Goal: Task Accomplishment & Management: Manage account settings

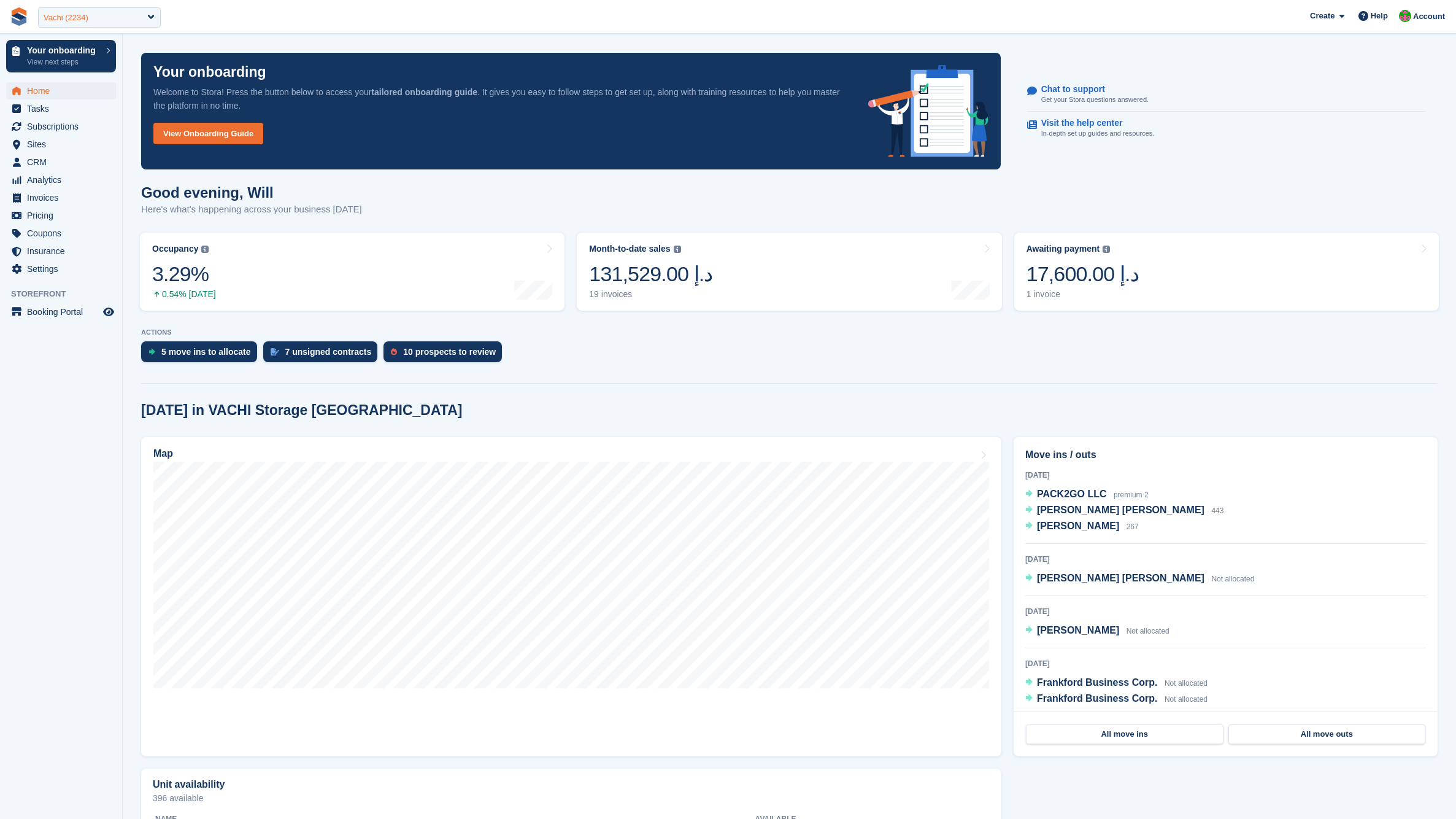
click at [133, 18] on div "Vachi (2234)" at bounding box center [99, 18] width 123 height 20
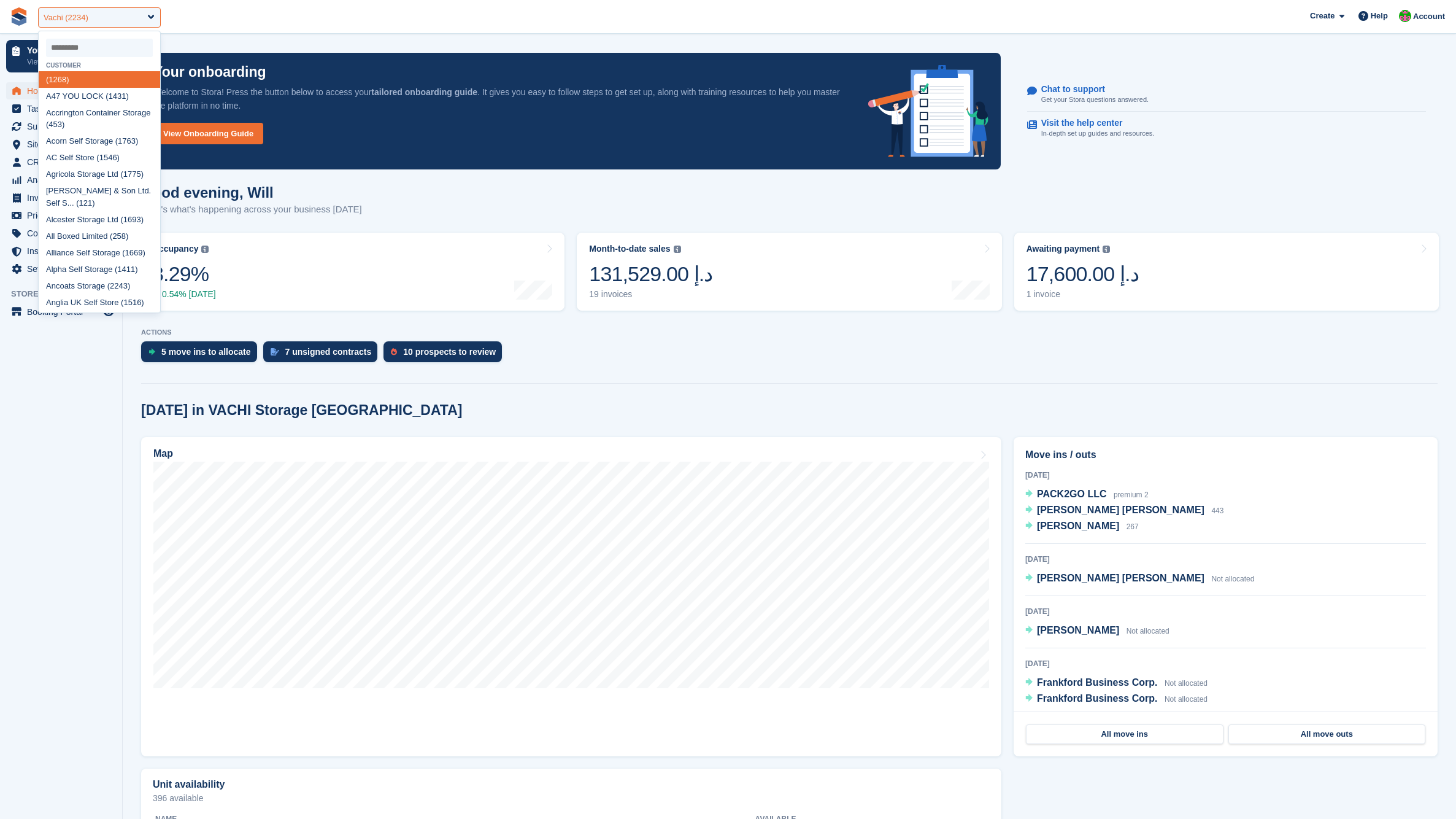
paste input "*******"
type input "*******"
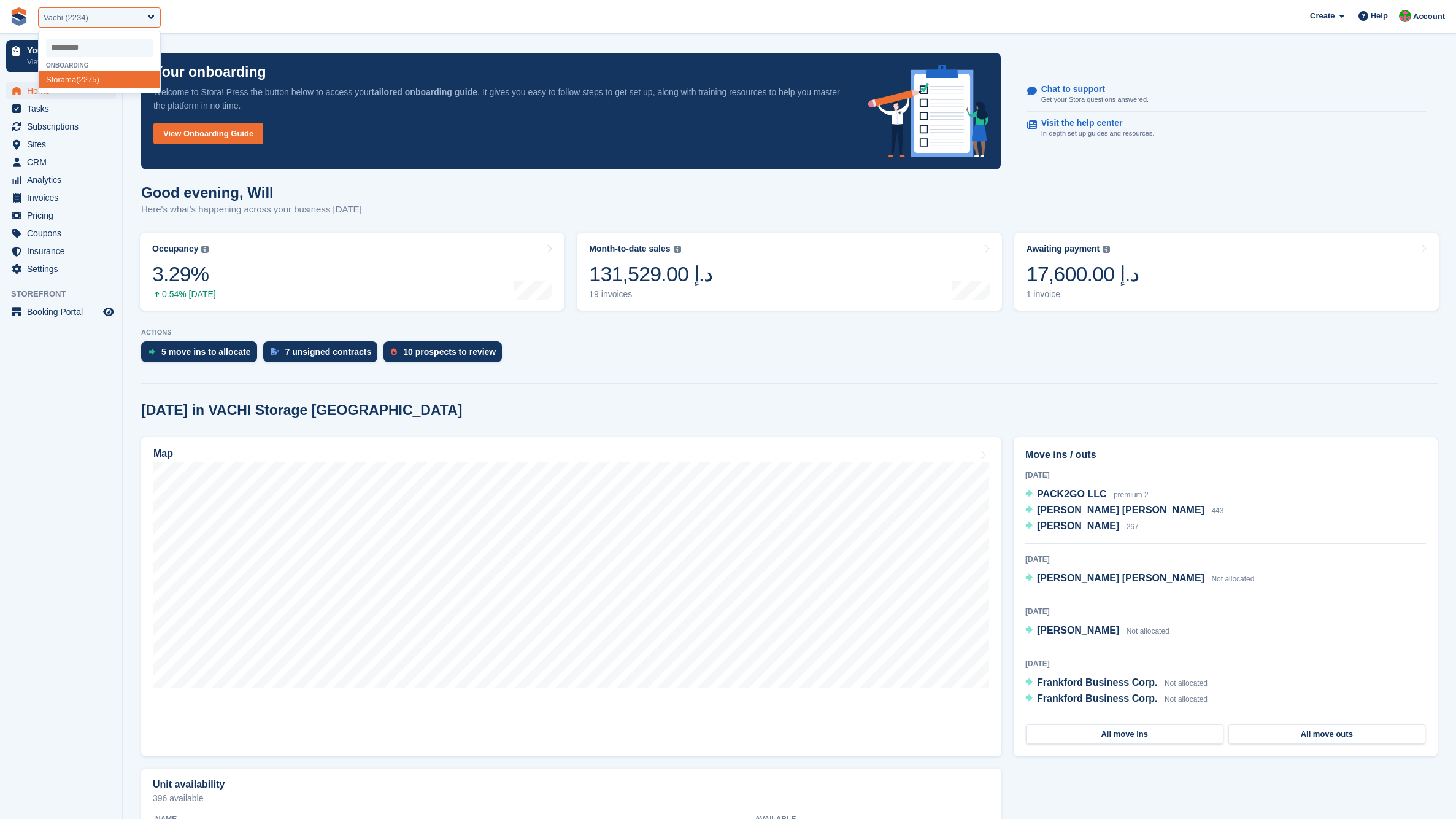
select select "****"
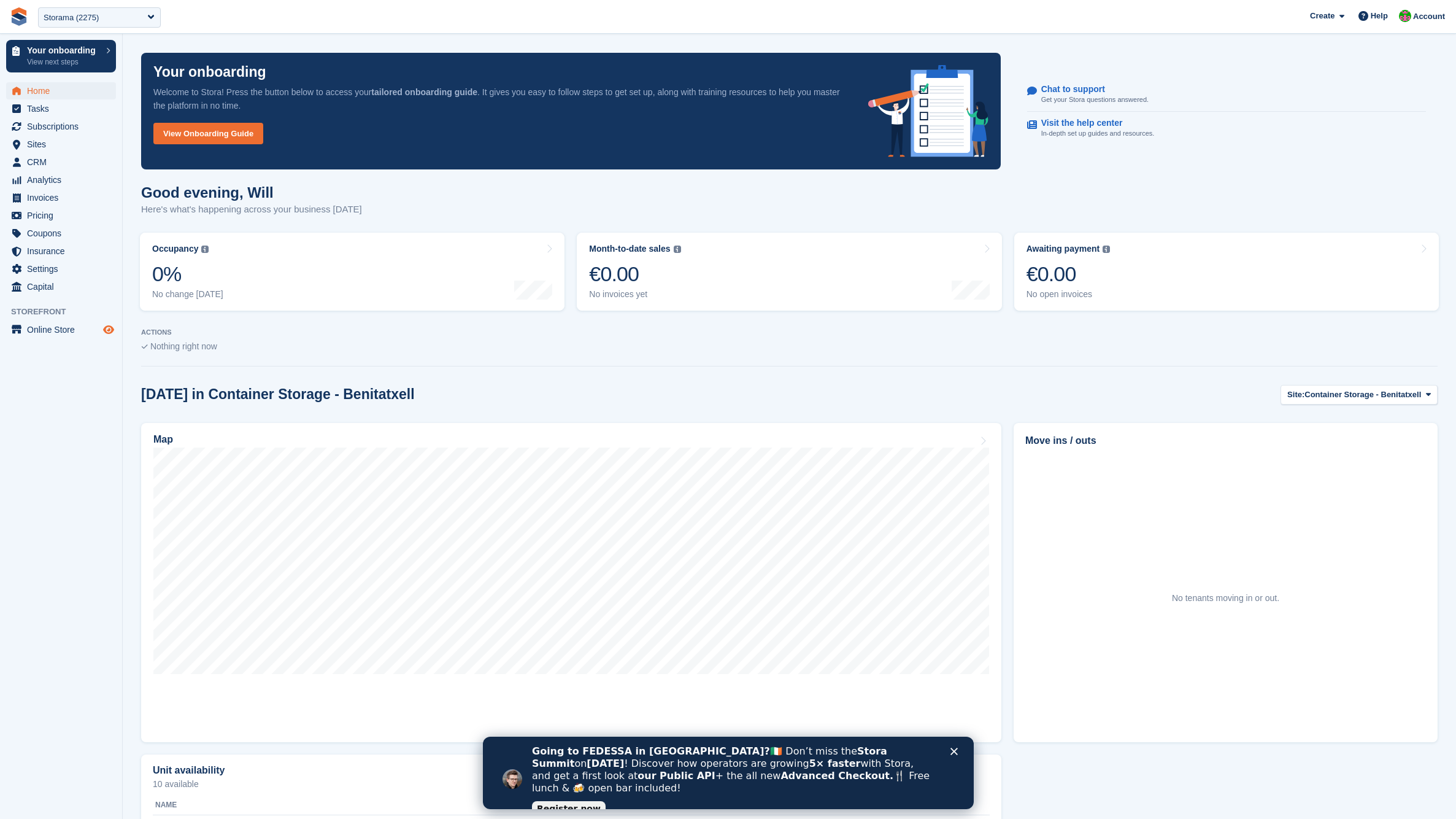
click at [108, 334] on icon "Preview store" at bounding box center [109, 329] width 11 height 10
click at [71, 334] on span "Online Store" at bounding box center [63, 329] width 73 height 17
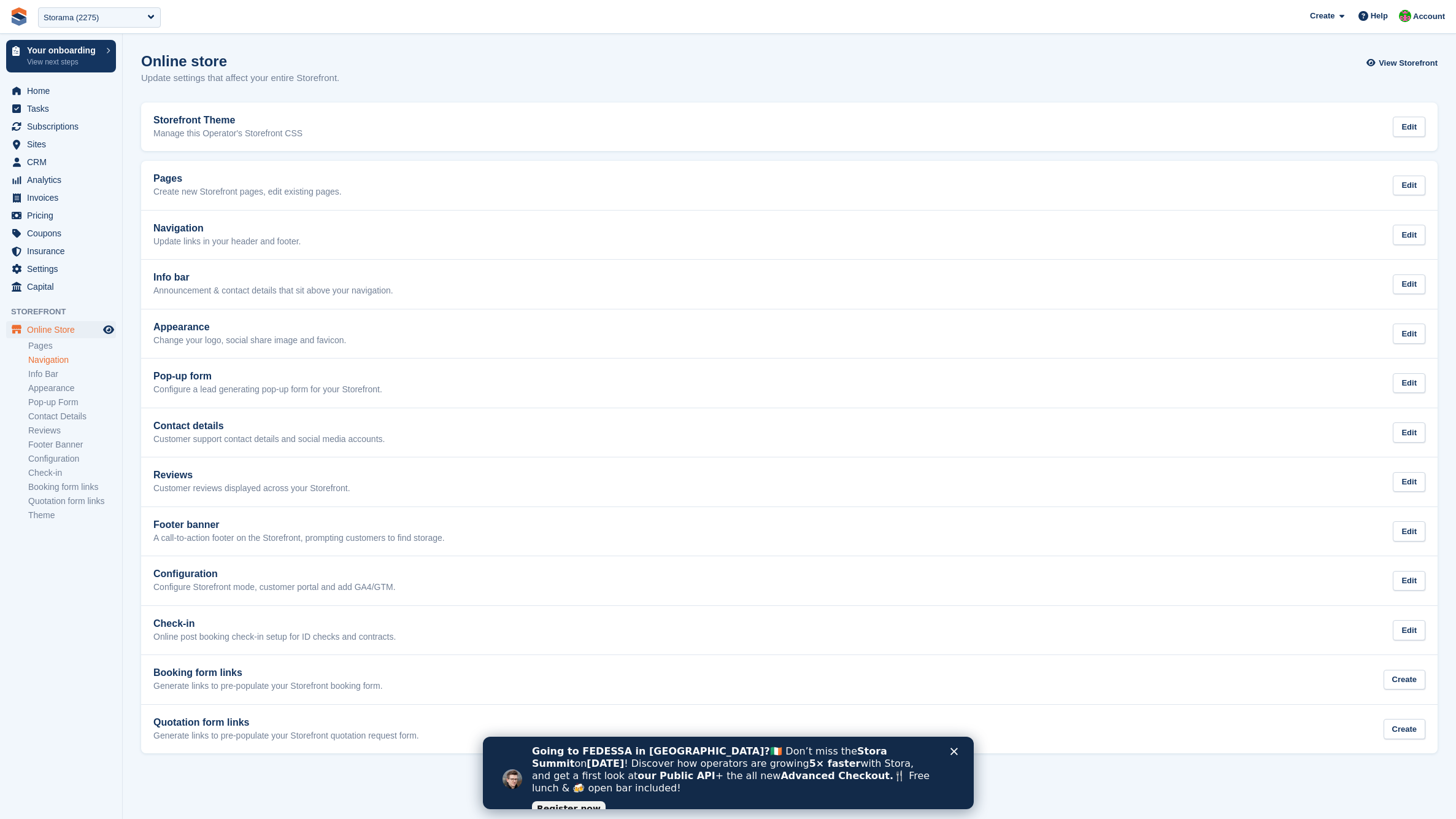
click at [61, 361] on link "Navigation" at bounding box center [72, 360] width 87 height 12
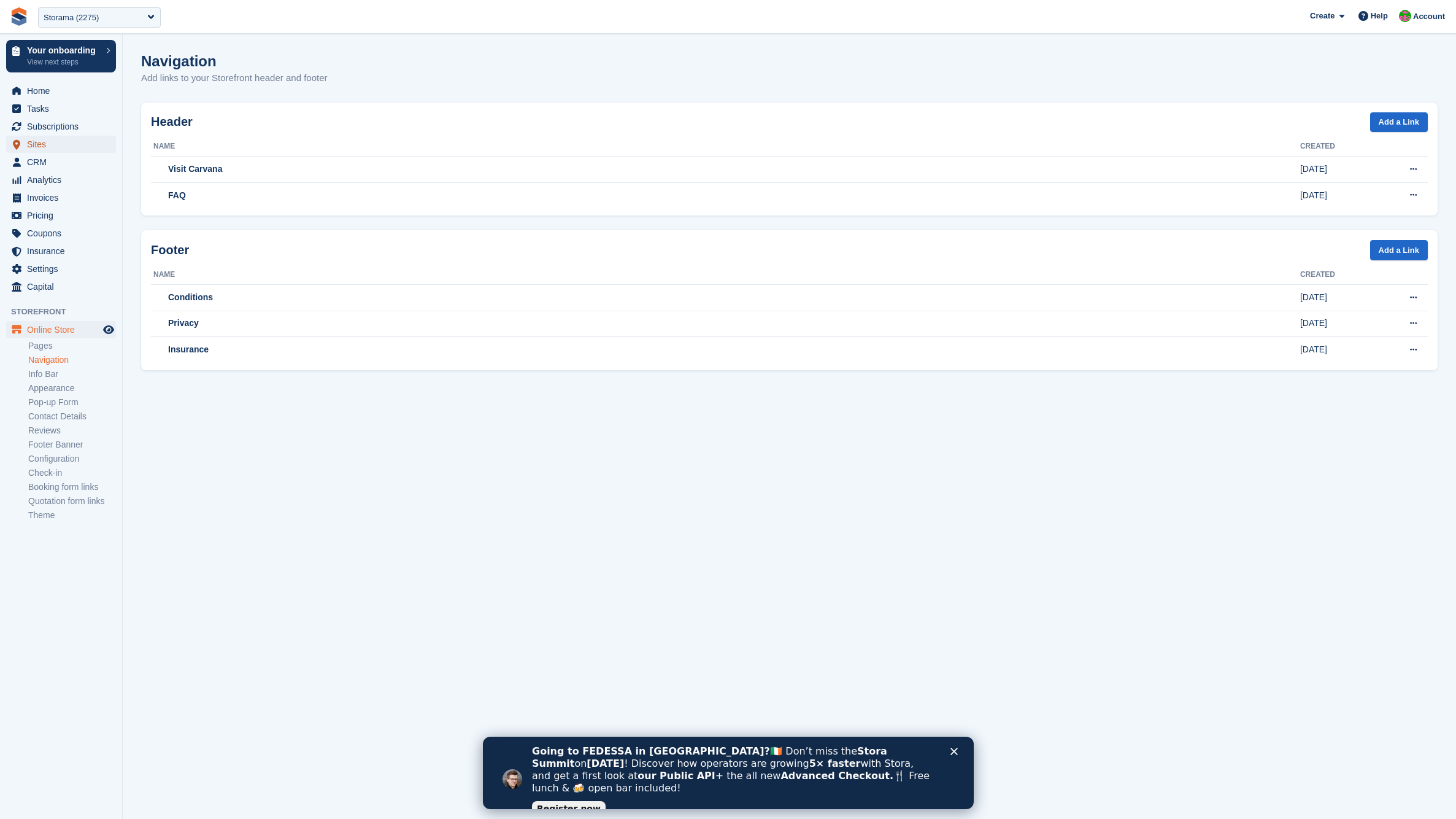
click at [53, 144] on span "Sites" at bounding box center [63, 144] width 73 height 17
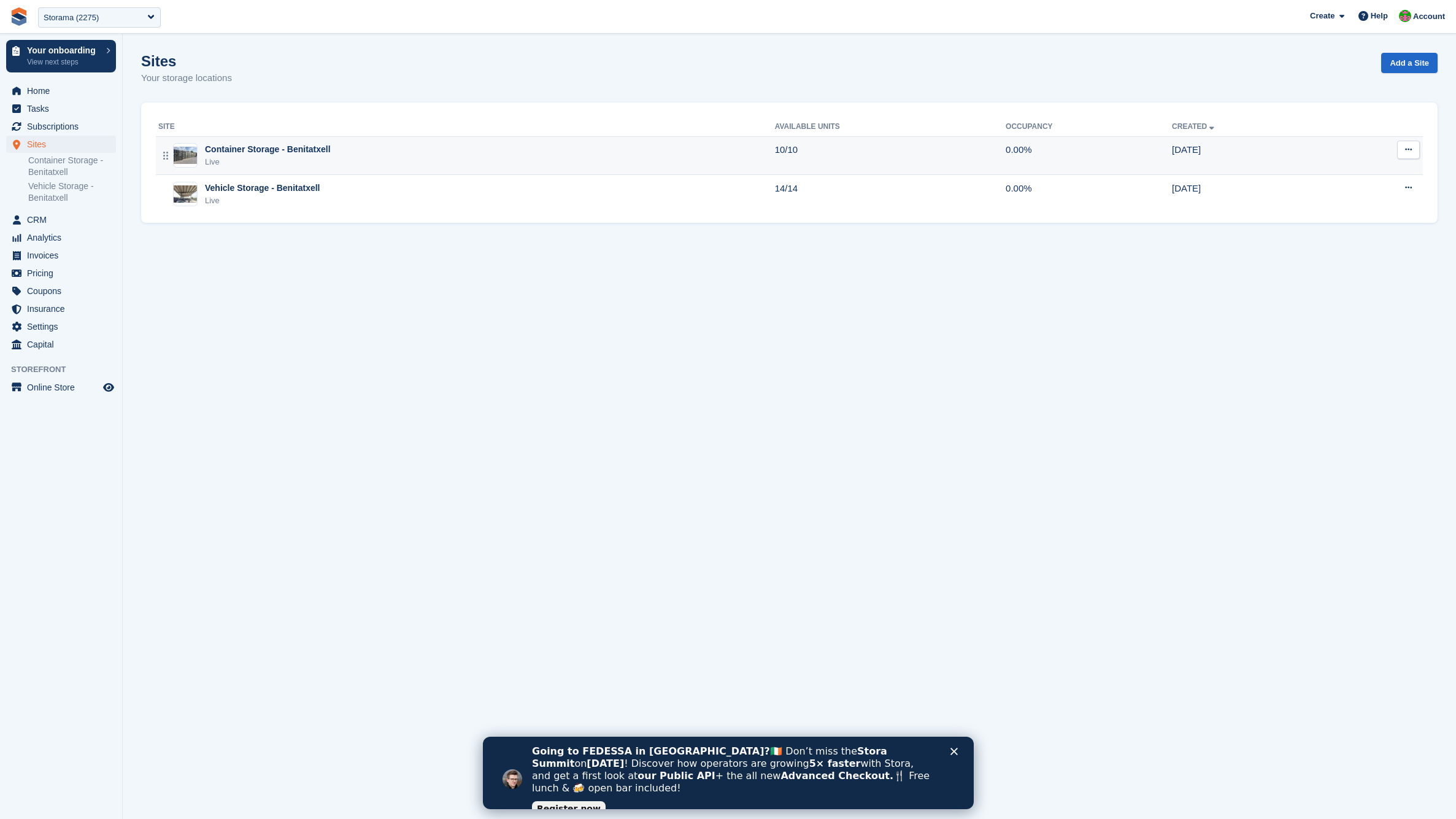
click at [301, 153] on div "Container Storage - Benitatxell" at bounding box center [268, 150] width 125 height 13
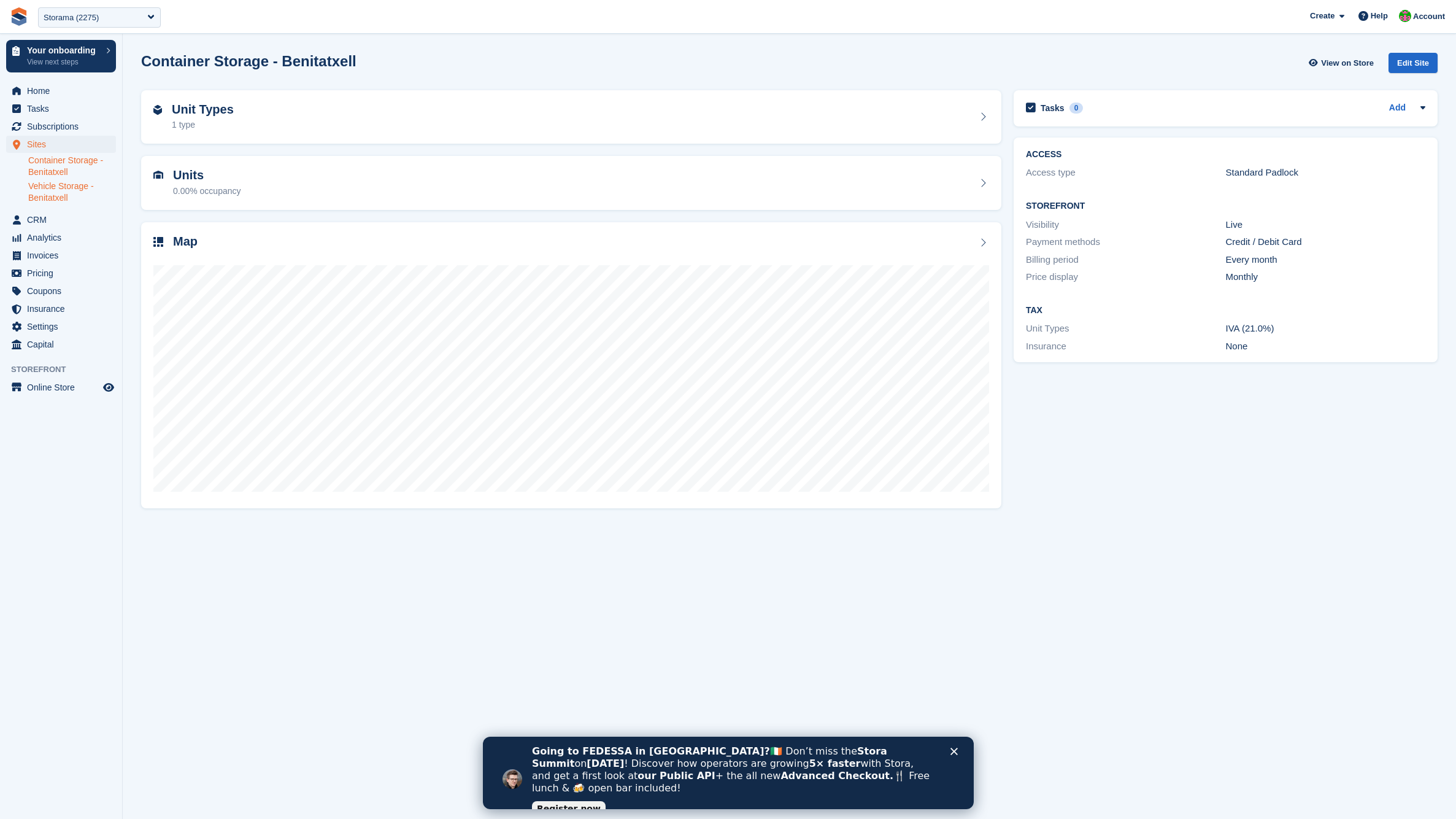
click at [69, 185] on link "Vehicle Storage - Benitatxell" at bounding box center [72, 192] width 87 height 23
click at [111, 389] on icon "Preview store" at bounding box center [109, 387] width 11 height 10
click at [64, 390] on span "Online Store" at bounding box center [63, 387] width 73 height 17
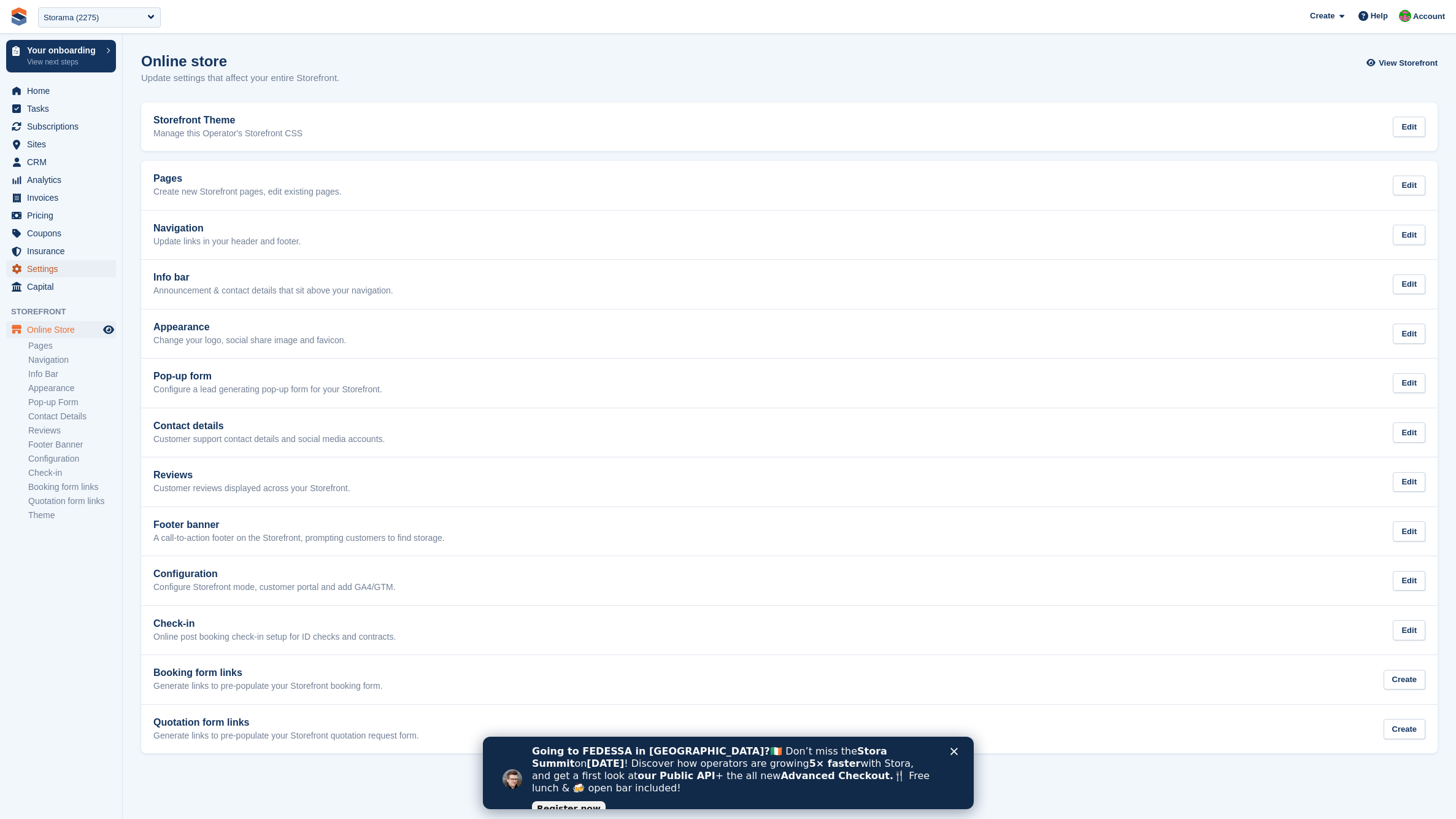
click at [47, 267] on span "Settings" at bounding box center [63, 269] width 73 height 17
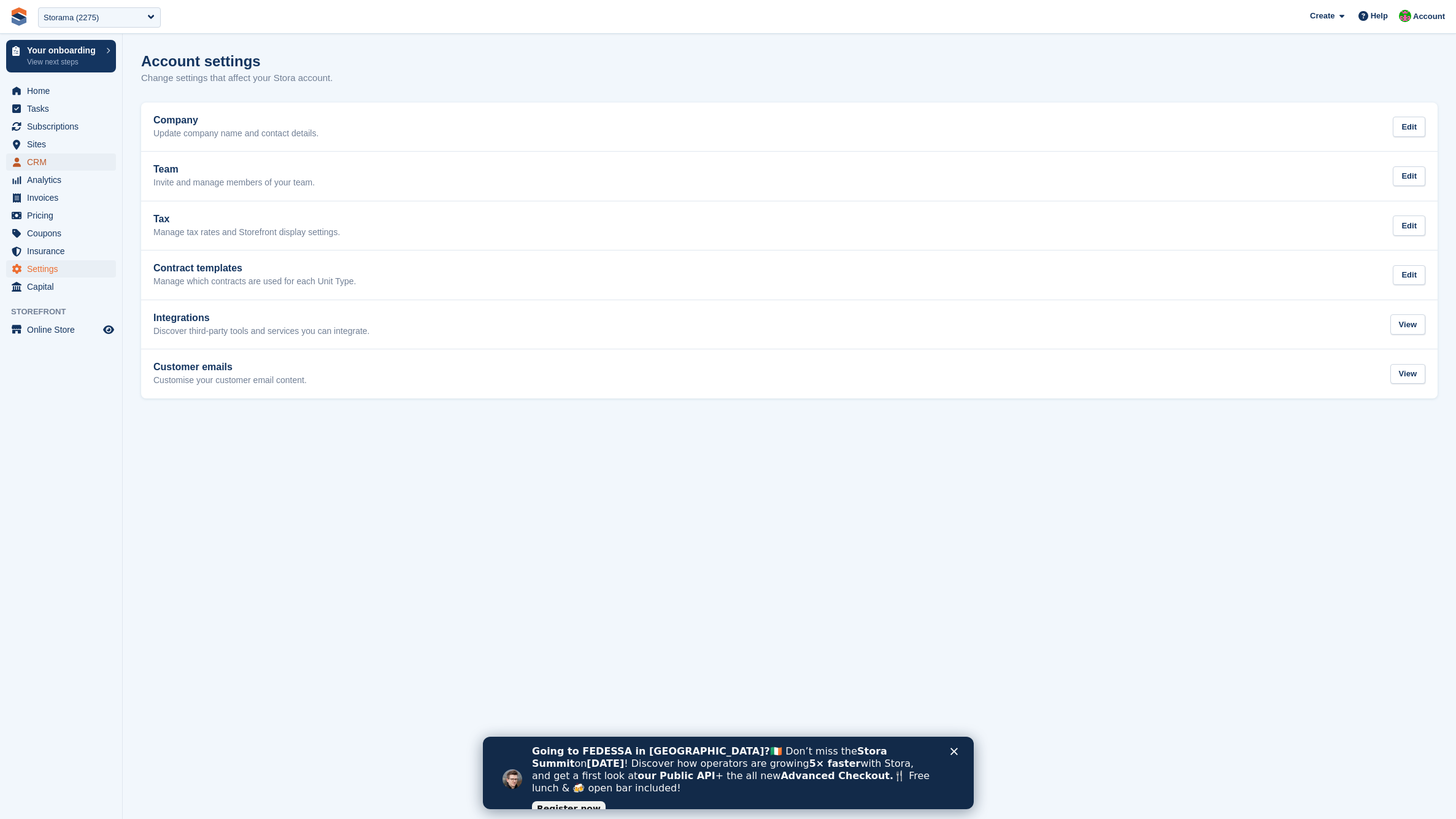
click at [56, 160] on span "CRM" at bounding box center [63, 162] width 73 height 17
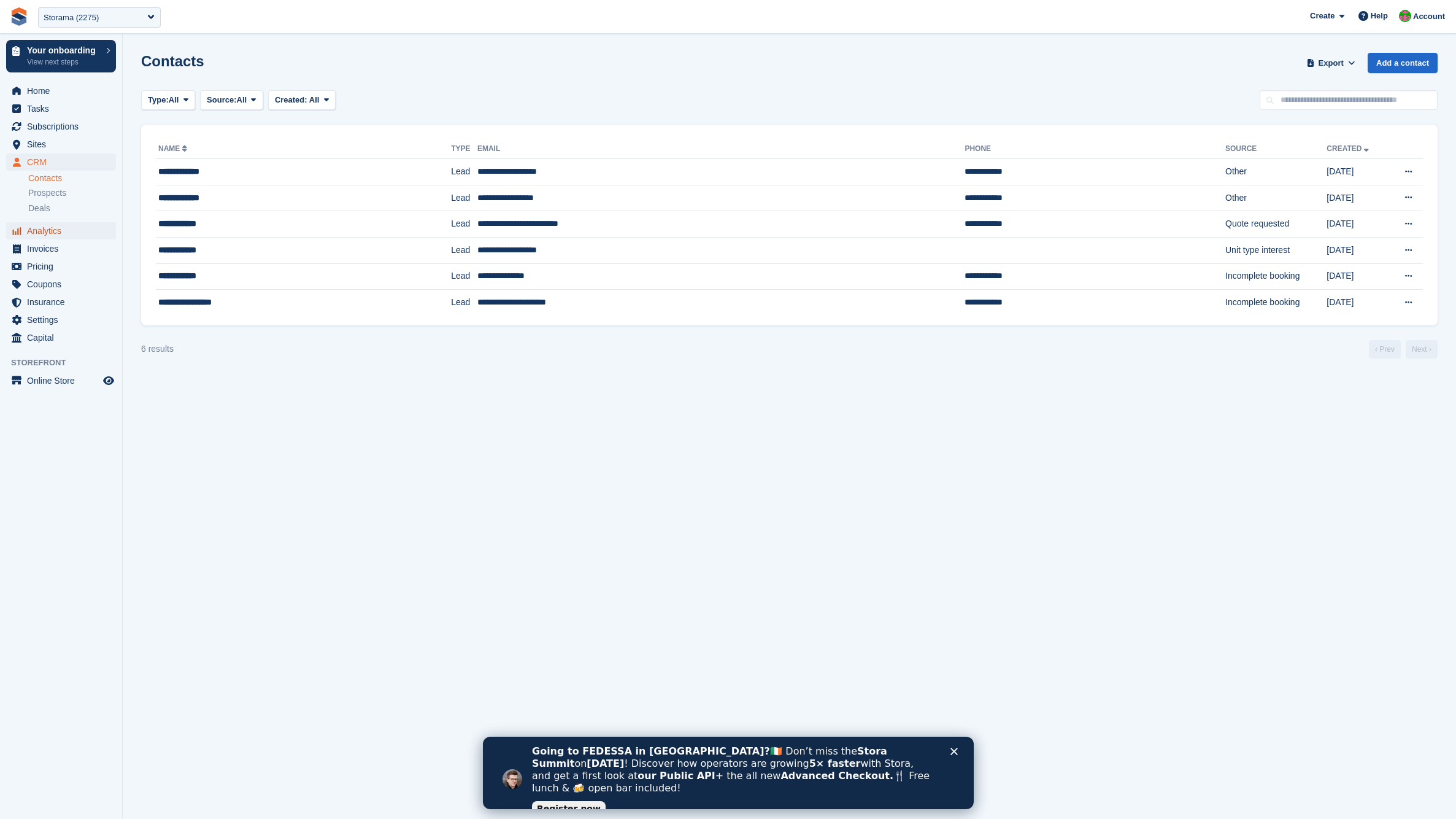
click at [54, 234] on span "Analytics" at bounding box center [63, 231] width 73 height 17
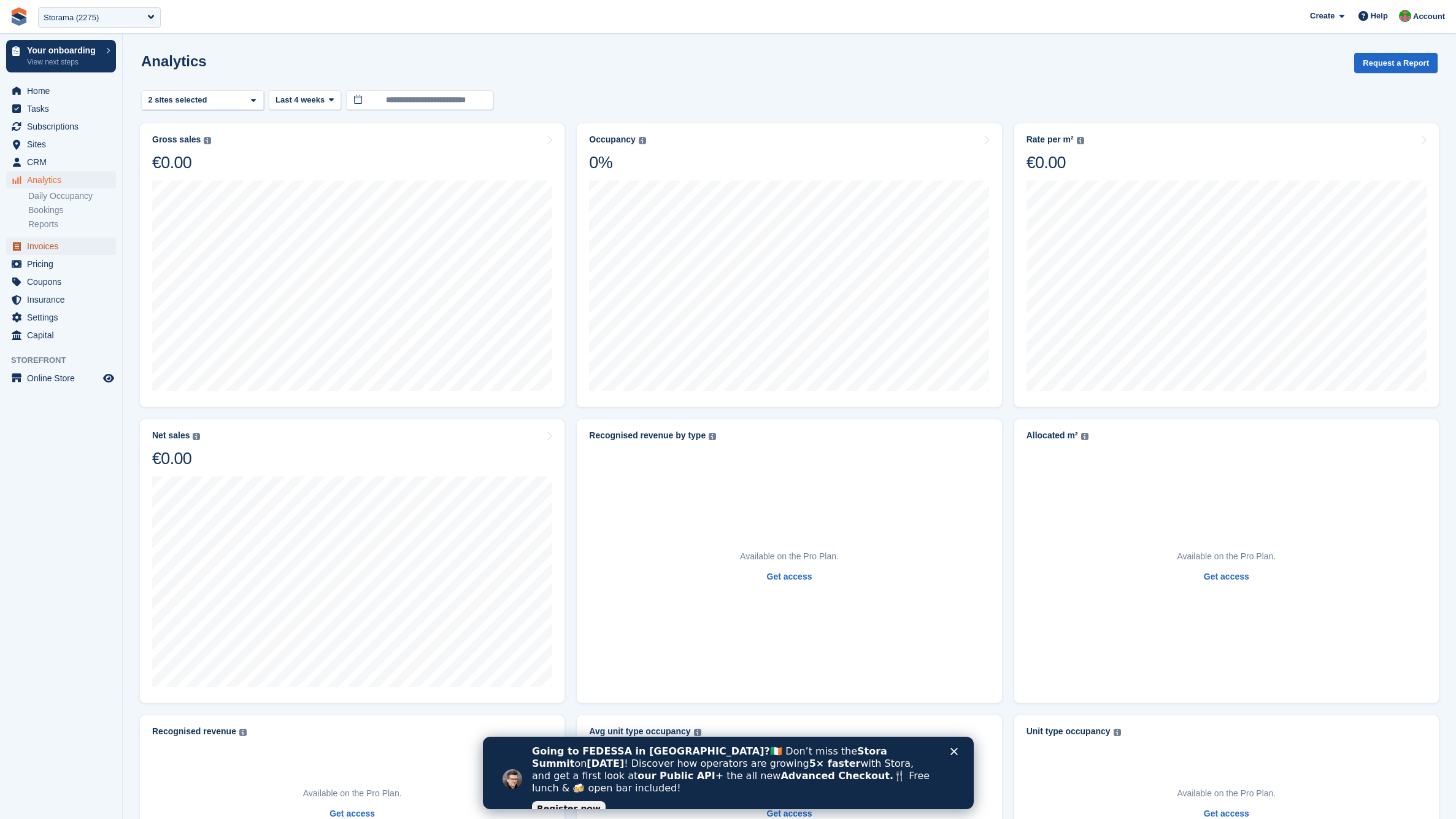
click at [51, 244] on span "Invoices" at bounding box center [63, 246] width 73 height 17
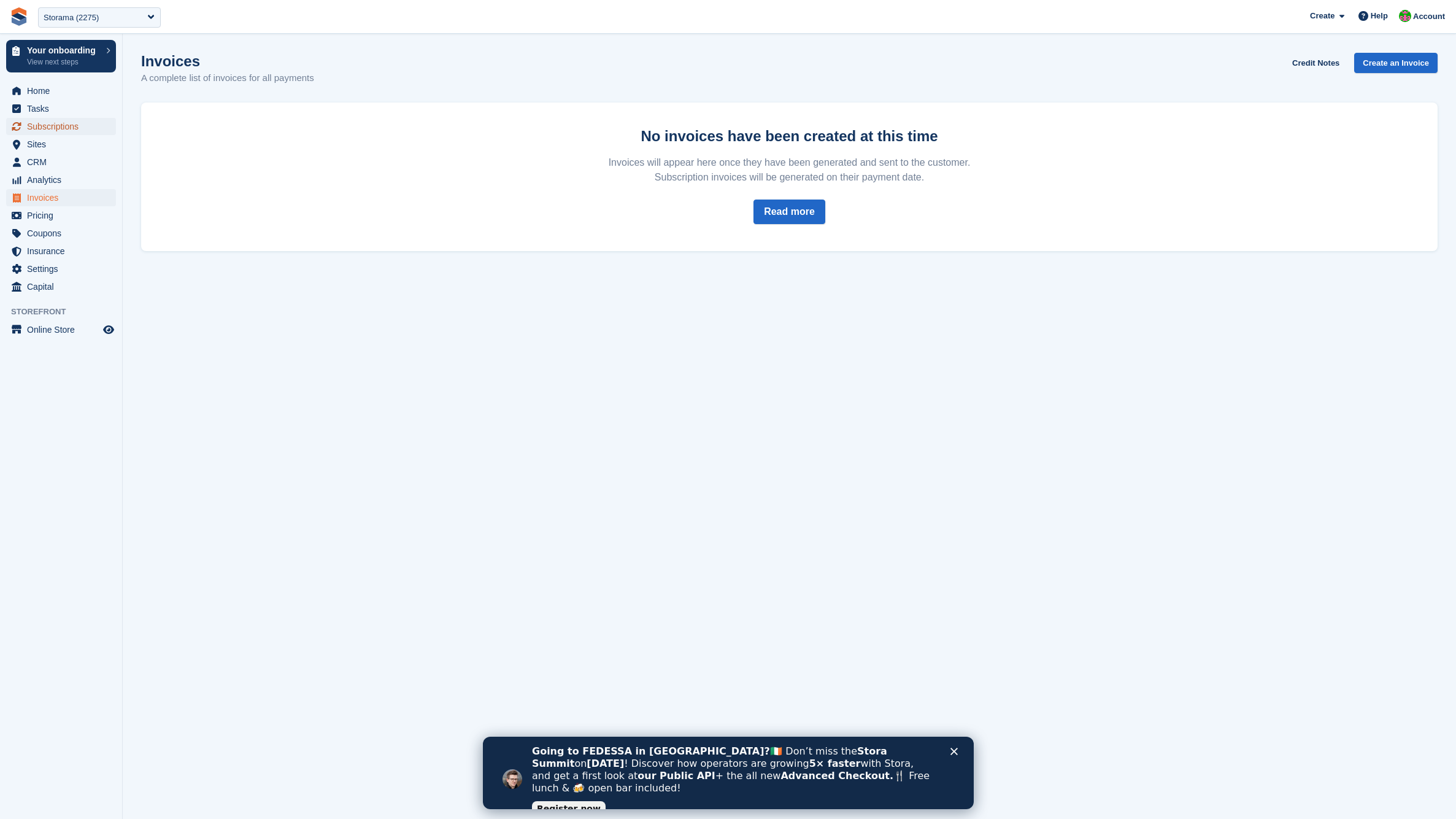
click at [34, 122] on span "Subscriptions" at bounding box center [63, 126] width 73 height 17
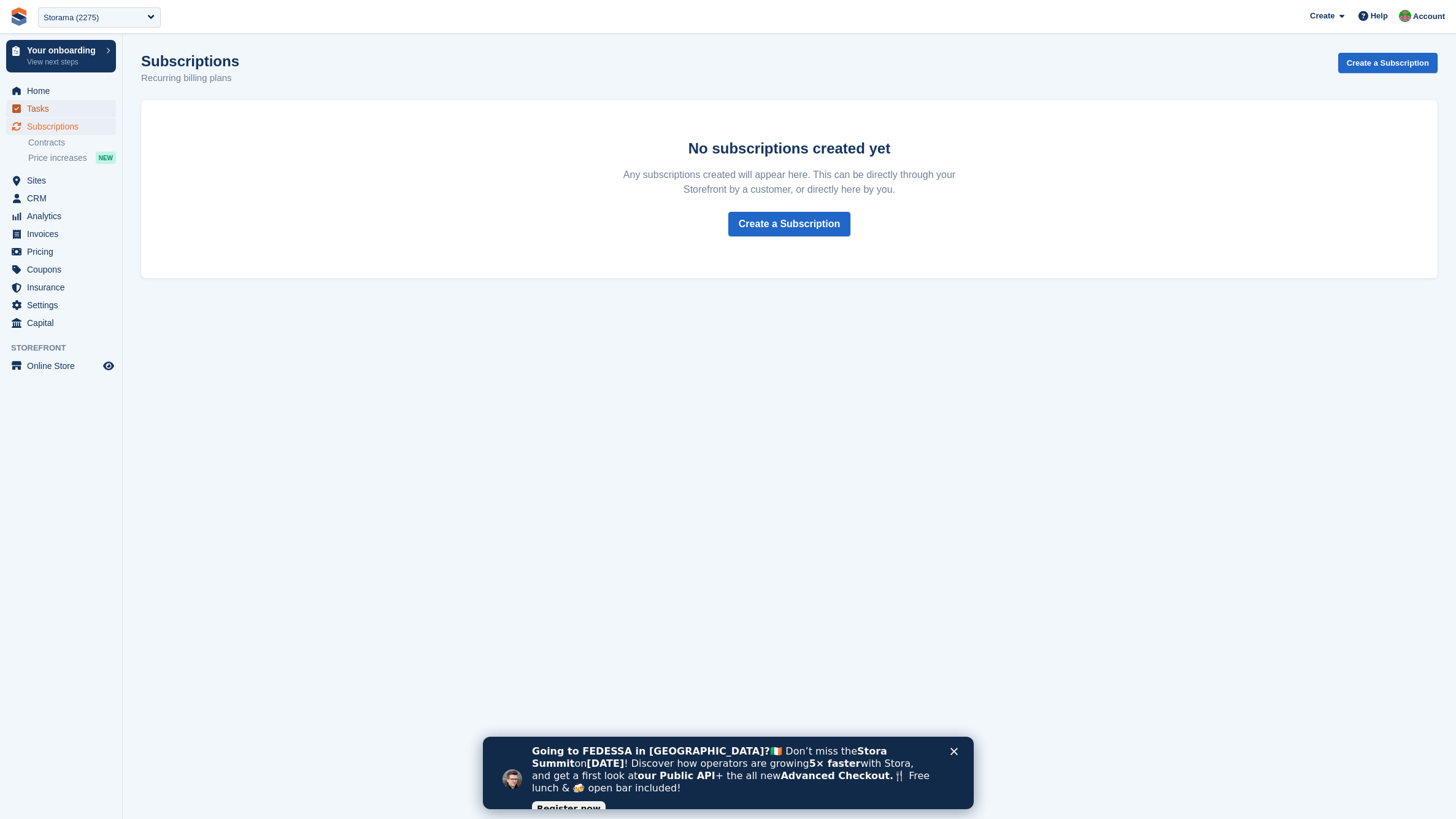
click at [49, 111] on span "Tasks" at bounding box center [63, 109] width 73 height 17
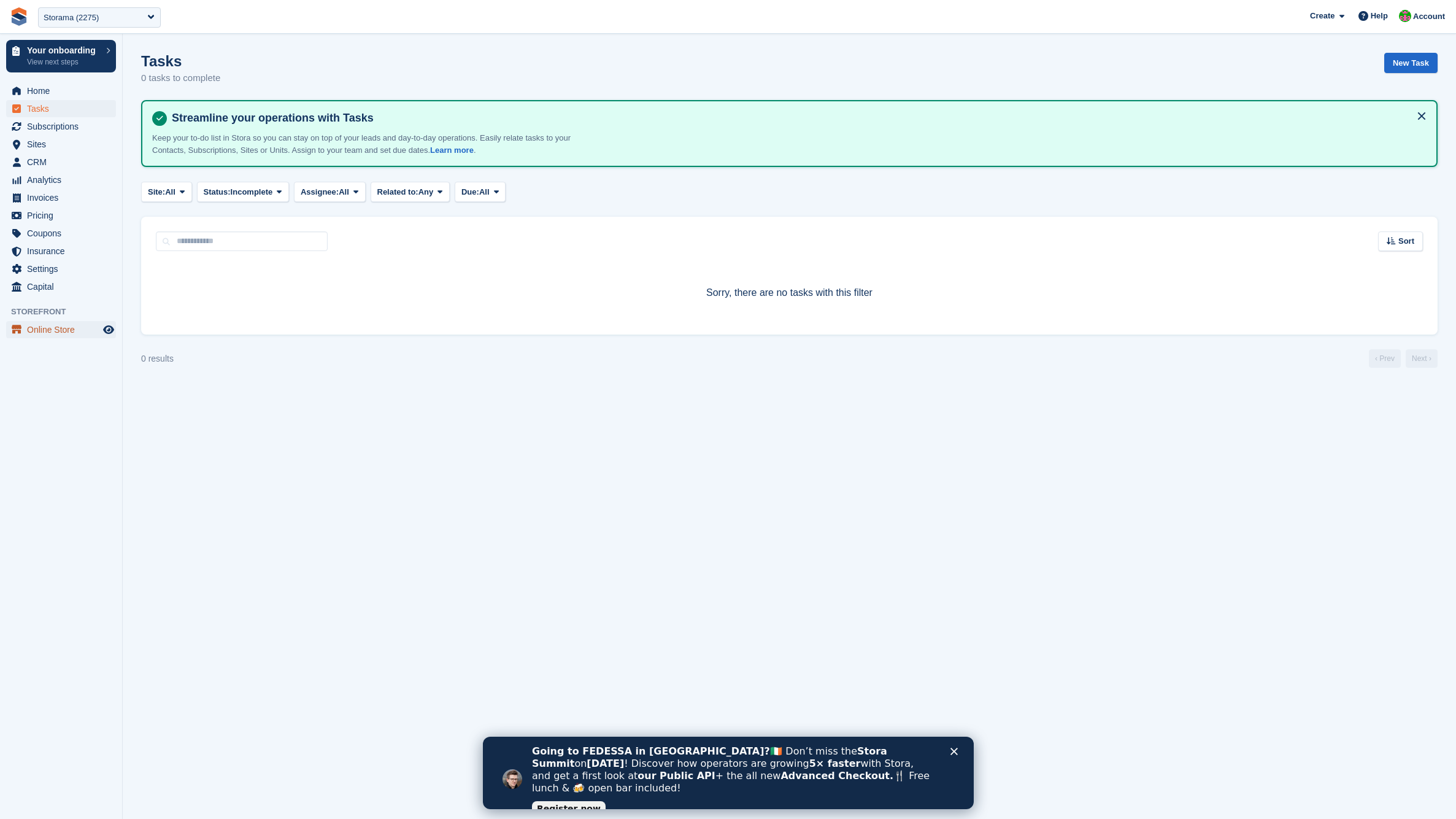
click at [47, 333] on span "Online Store" at bounding box center [63, 329] width 73 height 17
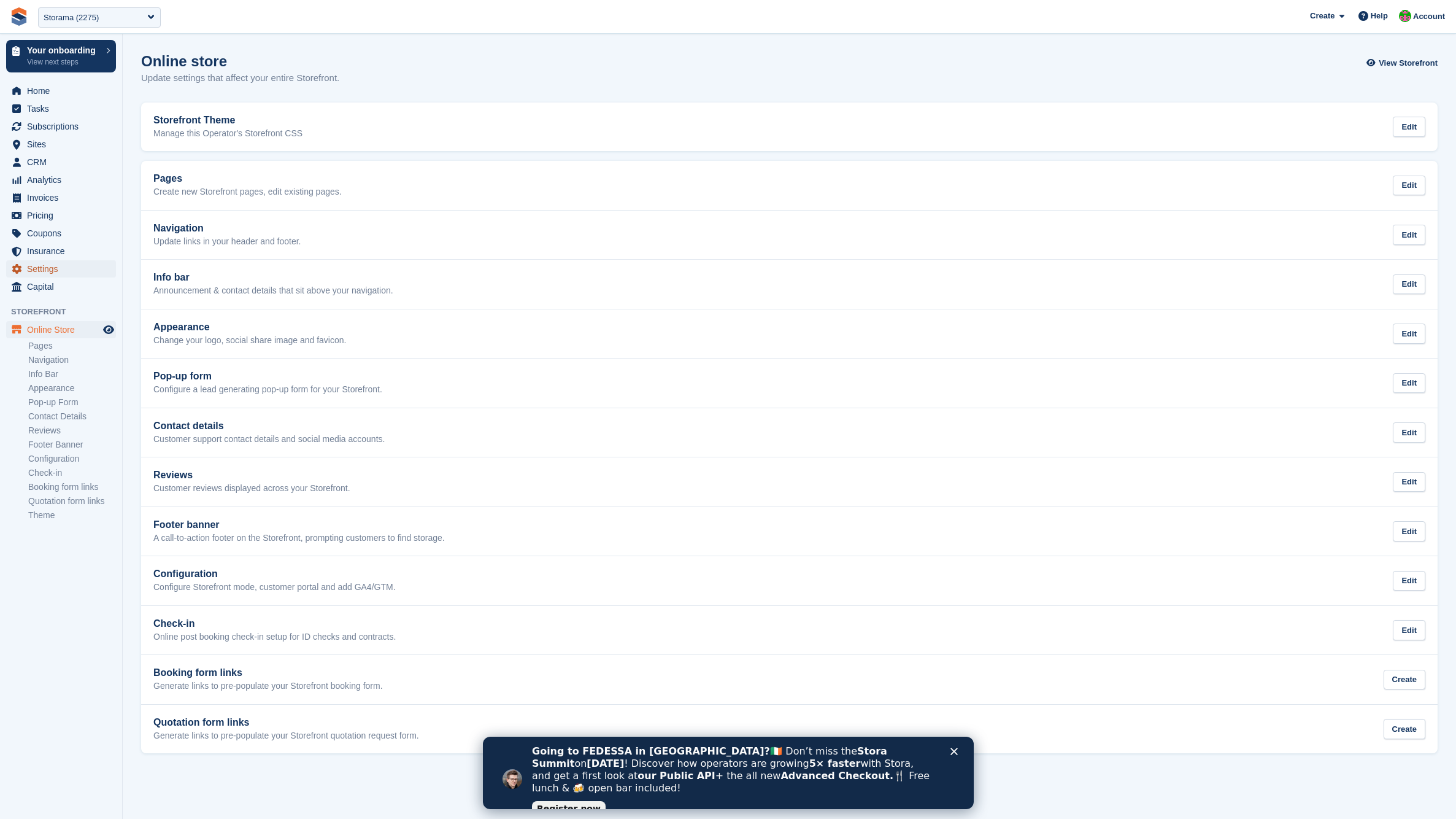
click at [55, 266] on span "Settings" at bounding box center [63, 269] width 73 height 17
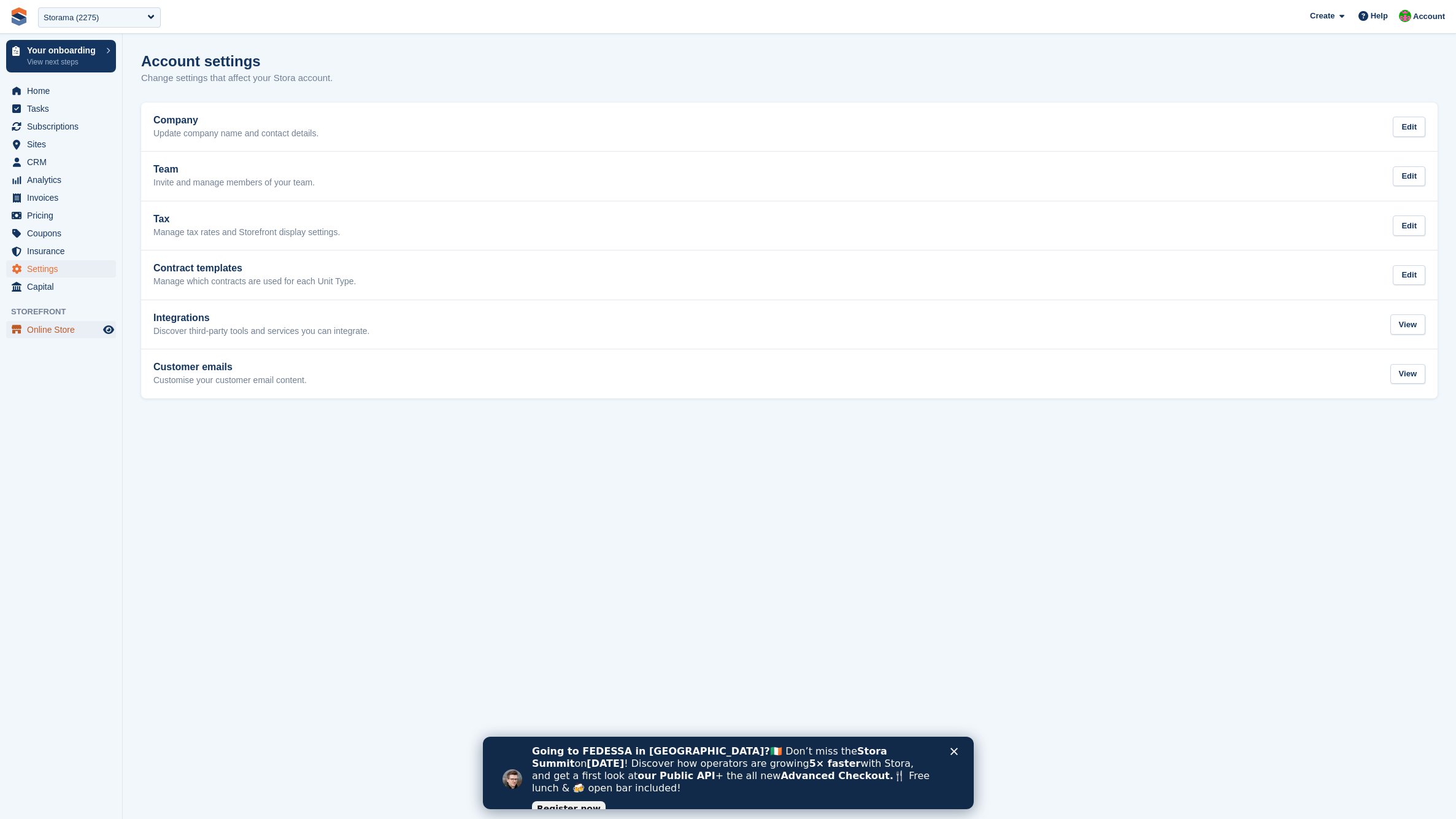
click at [49, 330] on span "Online Store" at bounding box center [63, 329] width 73 height 17
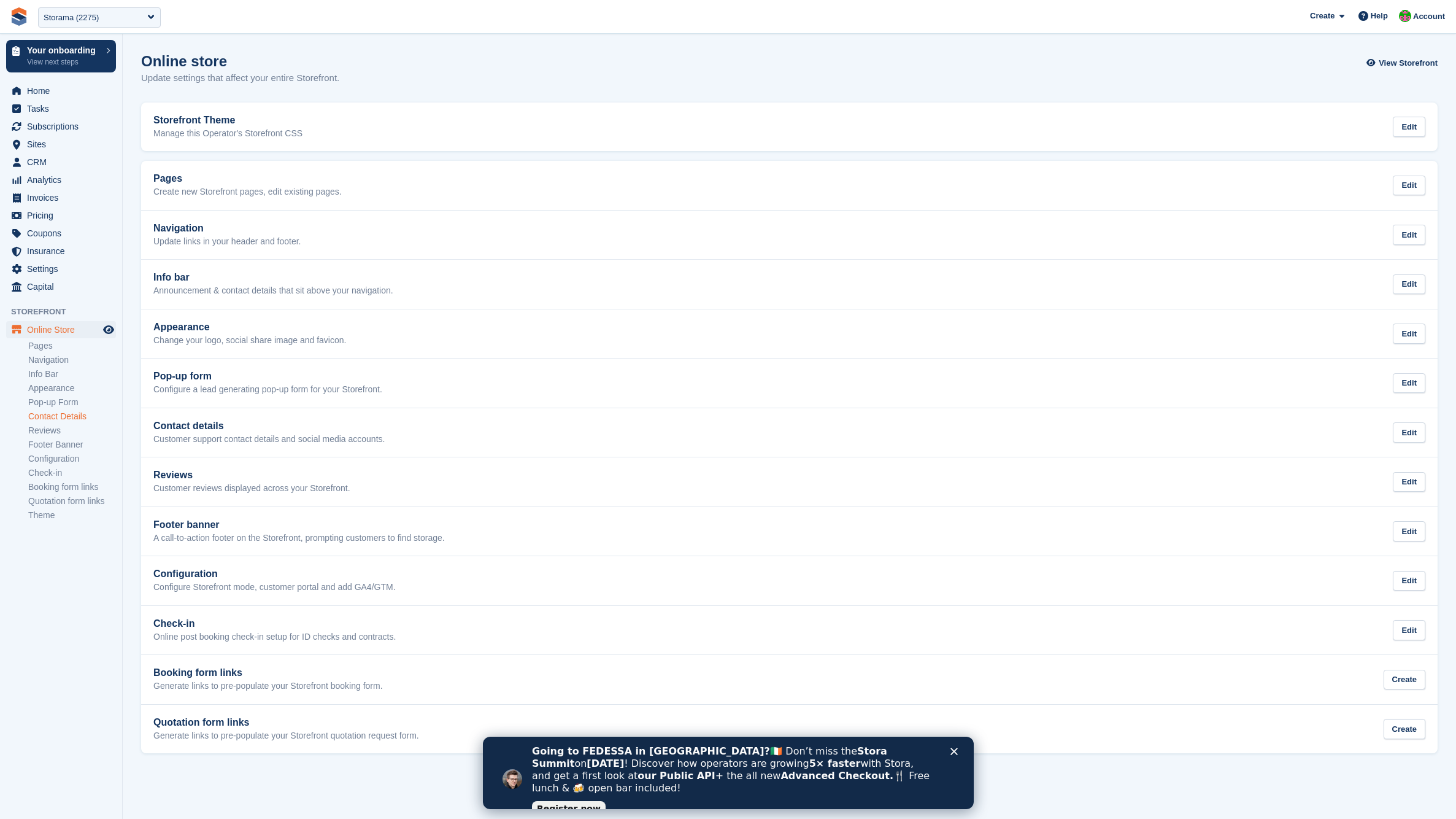
click at [54, 416] on link "Contact Details" at bounding box center [72, 416] width 87 height 12
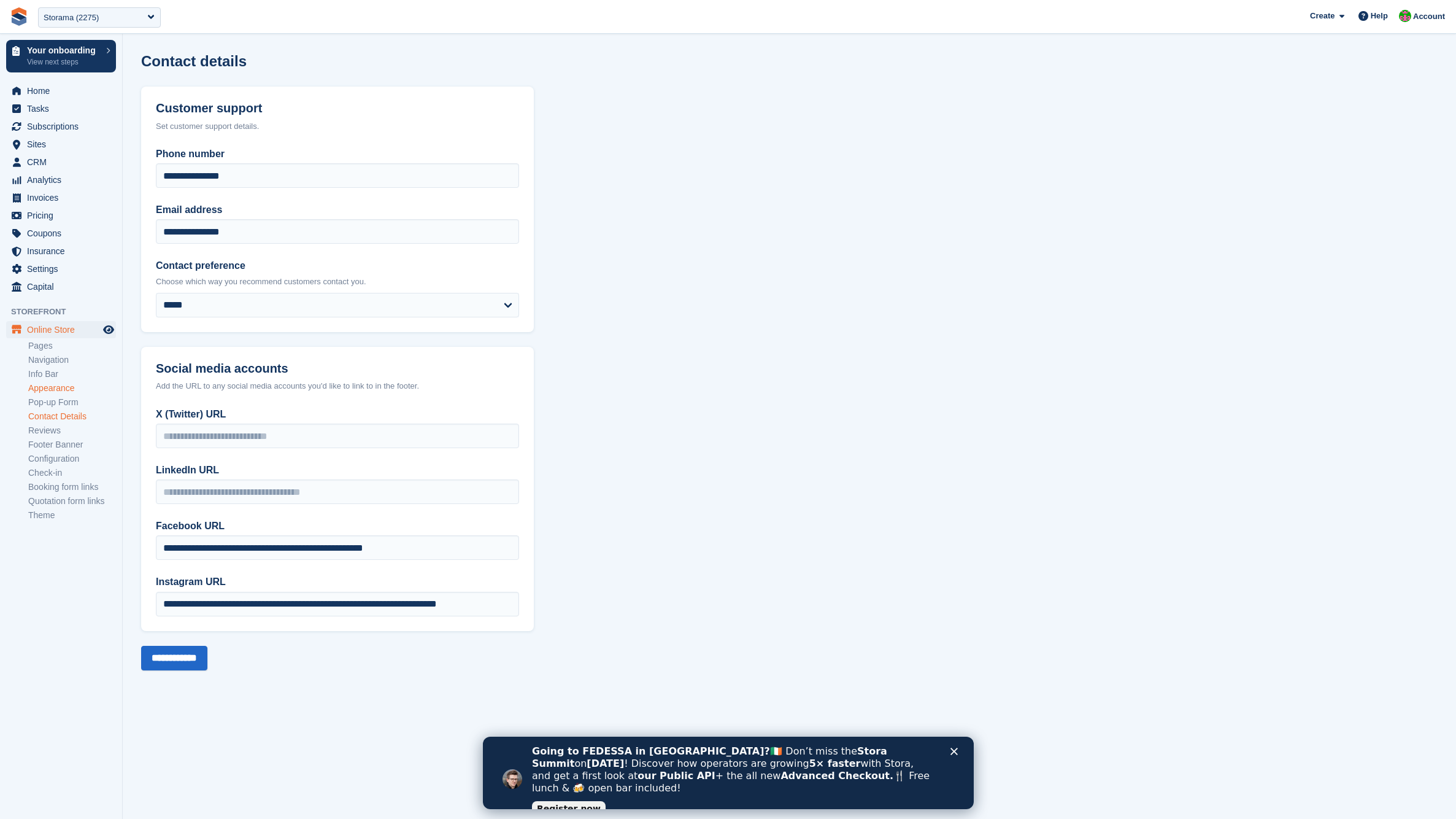
click at [57, 387] on link "Appearance" at bounding box center [72, 388] width 87 height 12
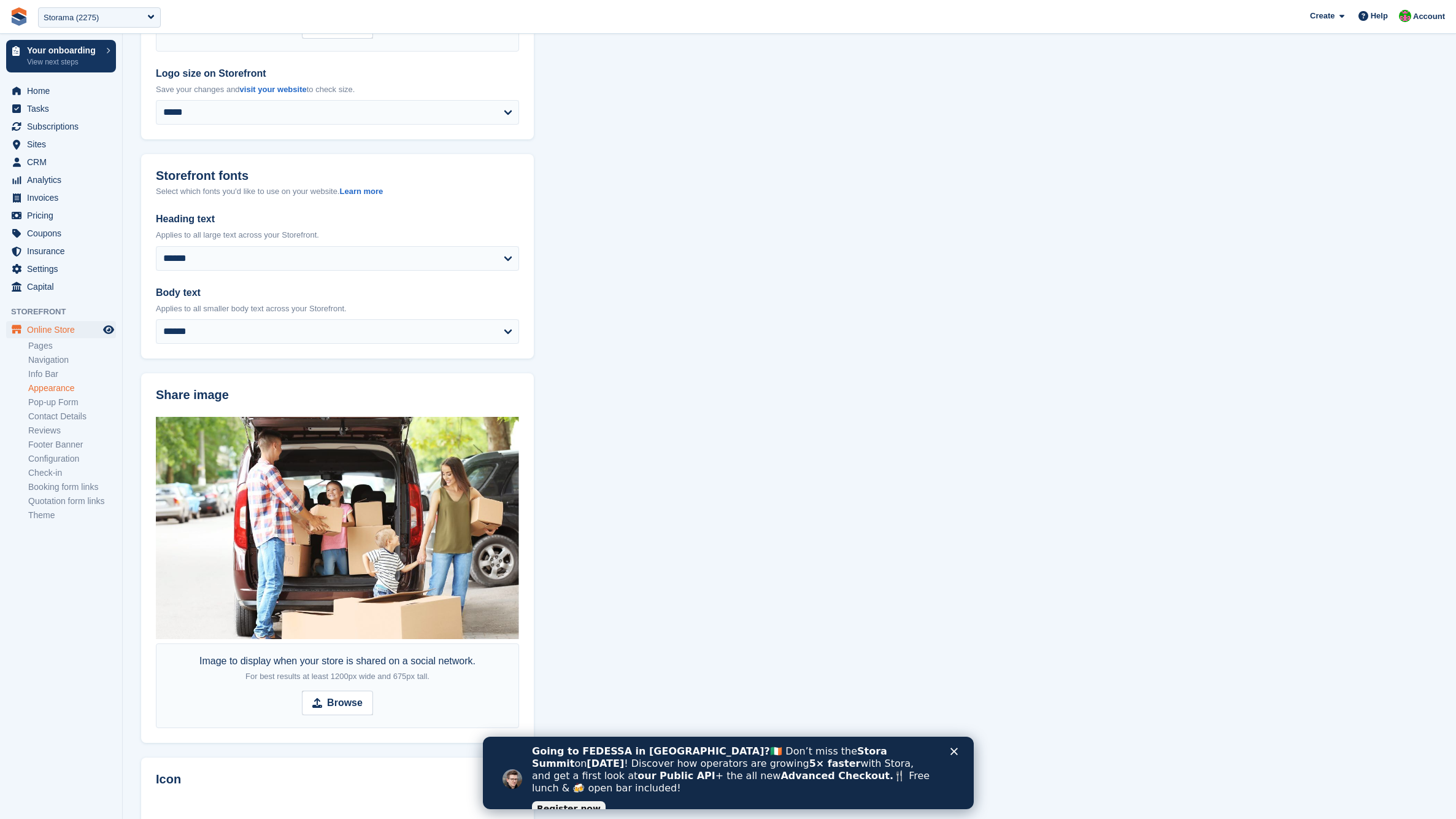
scroll to position [548, 0]
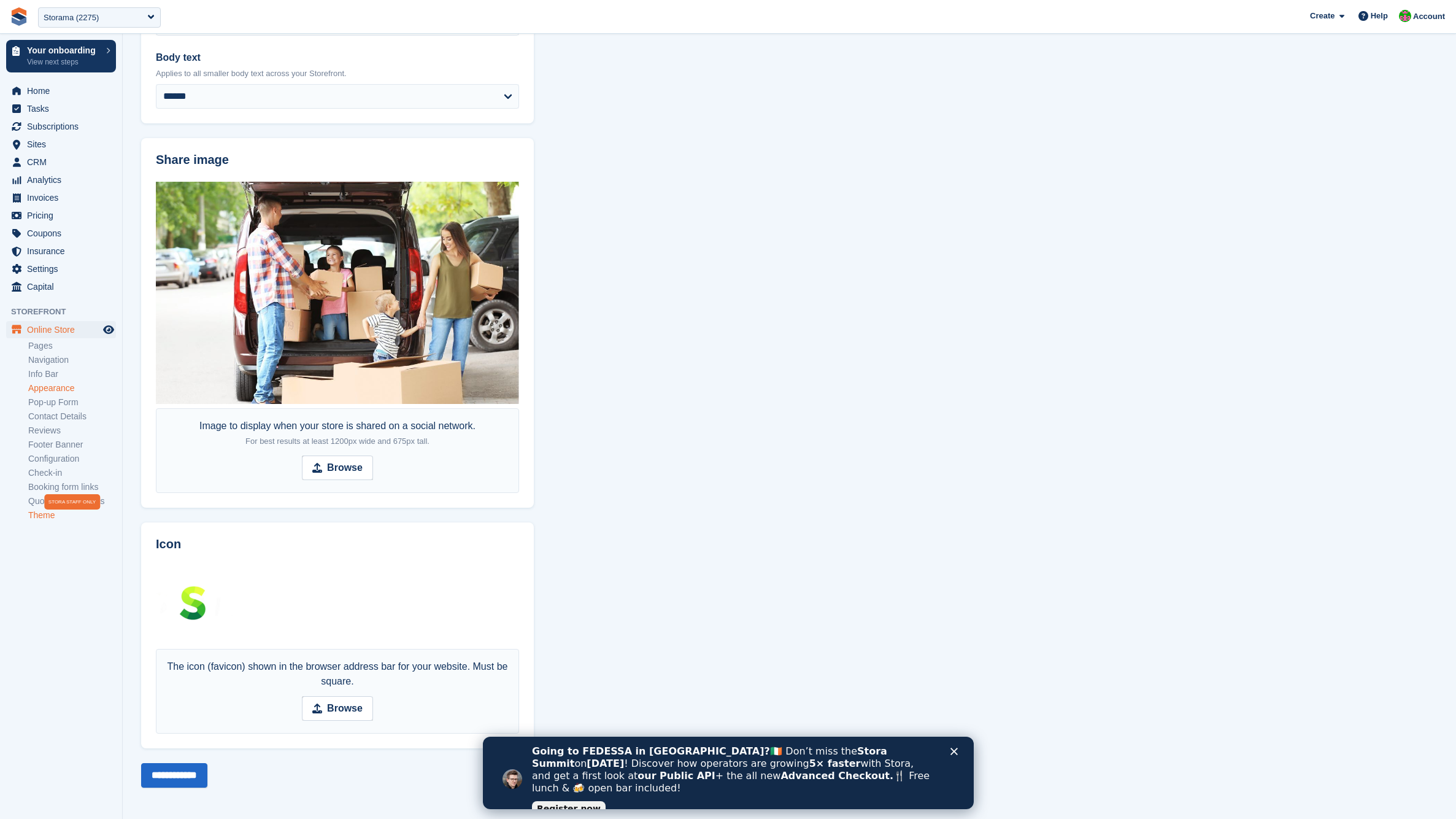
click at [41, 515] on link "Theme" at bounding box center [72, 515] width 87 height 12
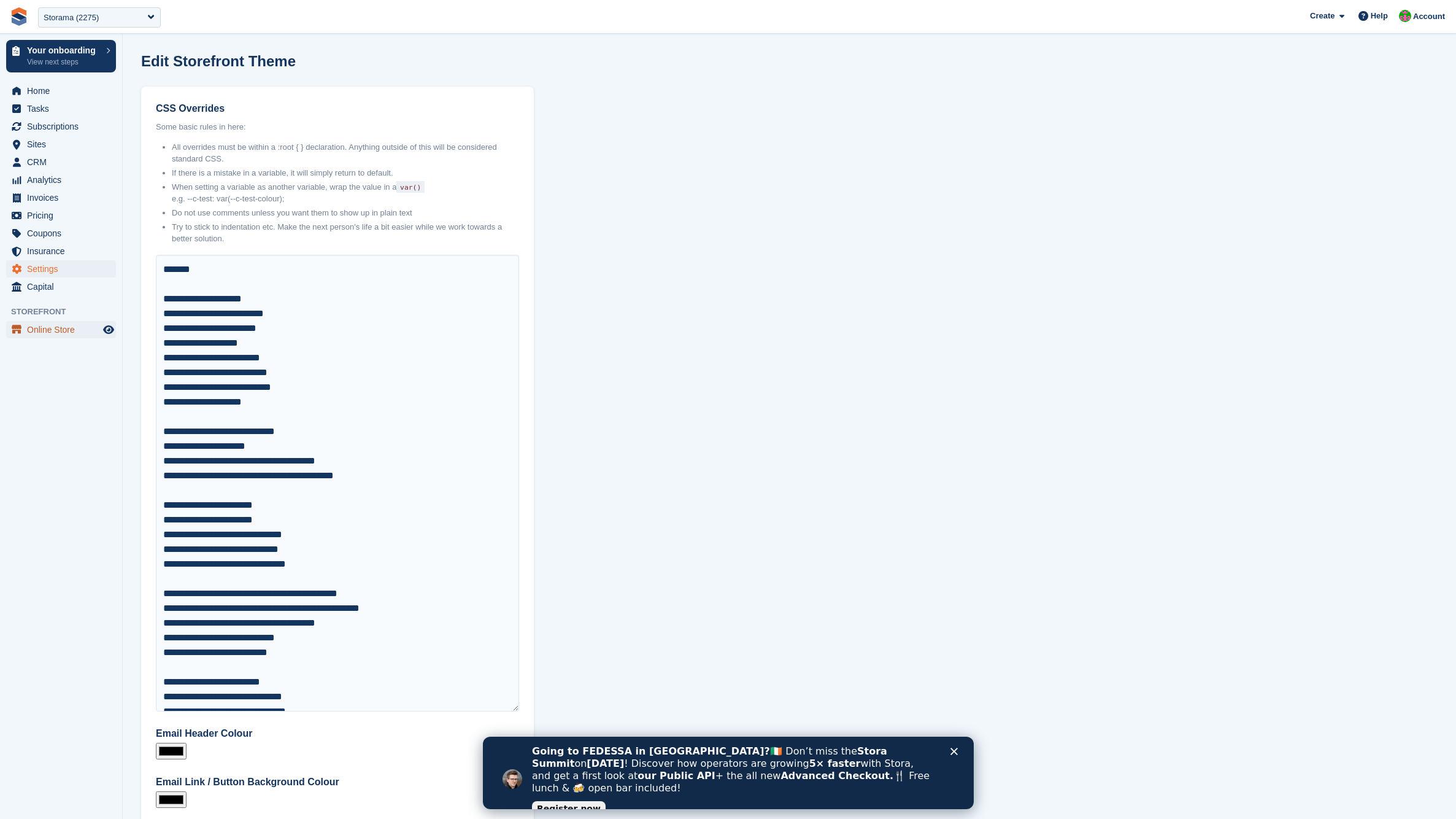
click at [75, 331] on span "Online Store" at bounding box center [63, 329] width 73 height 17
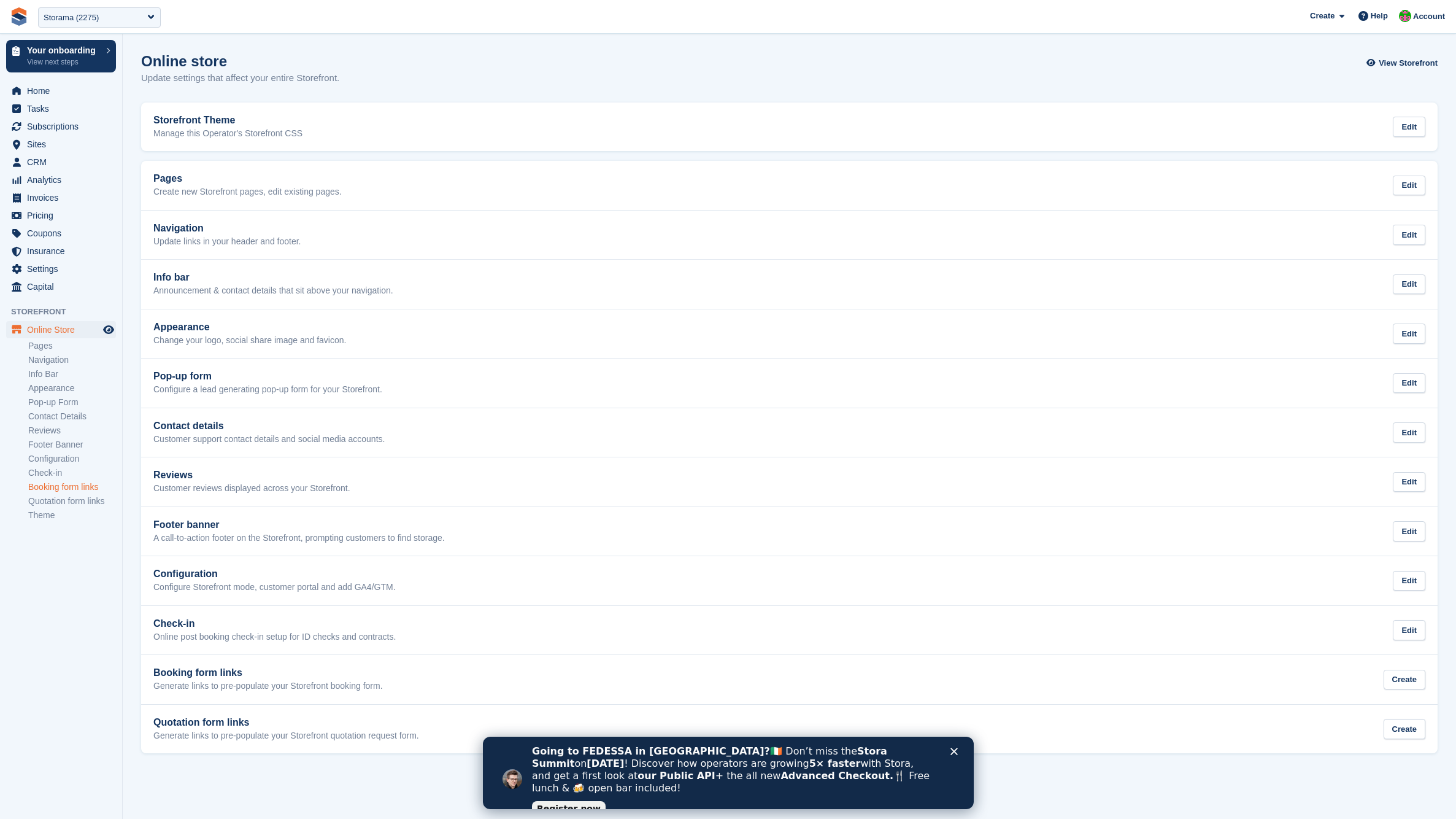
click at [70, 485] on link "Booking form links" at bounding box center [72, 487] width 87 height 12
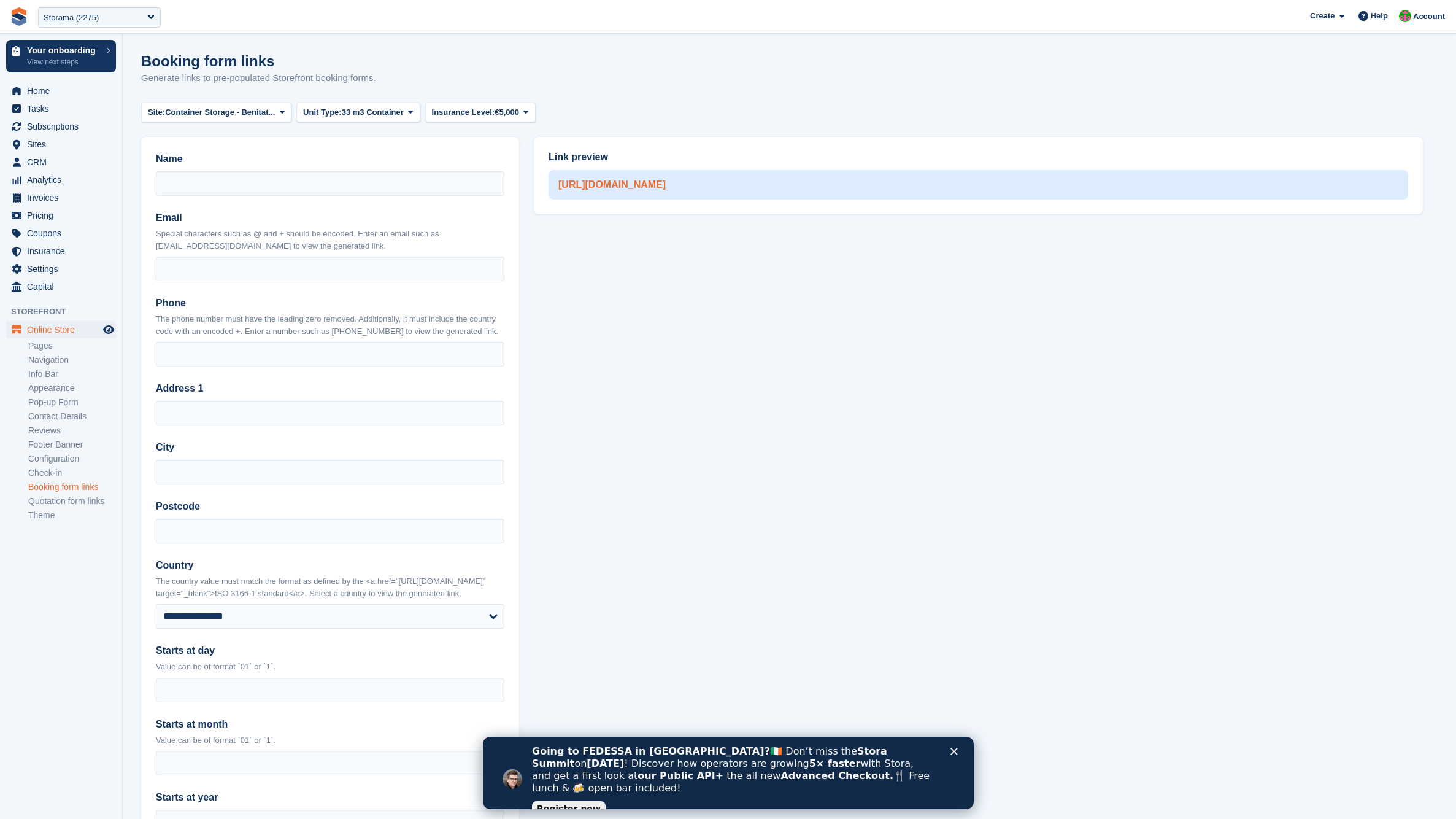
click at [665, 183] on link "[URL][DOMAIN_NAME]" at bounding box center [612, 185] width 108 height 15
click at [761, 415] on div "Link preview [URL][DOMAIN_NAME]" at bounding box center [978, 520] width 904 height 781
click at [46, 361] on link "Navigation" at bounding box center [72, 360] width 87 height 12
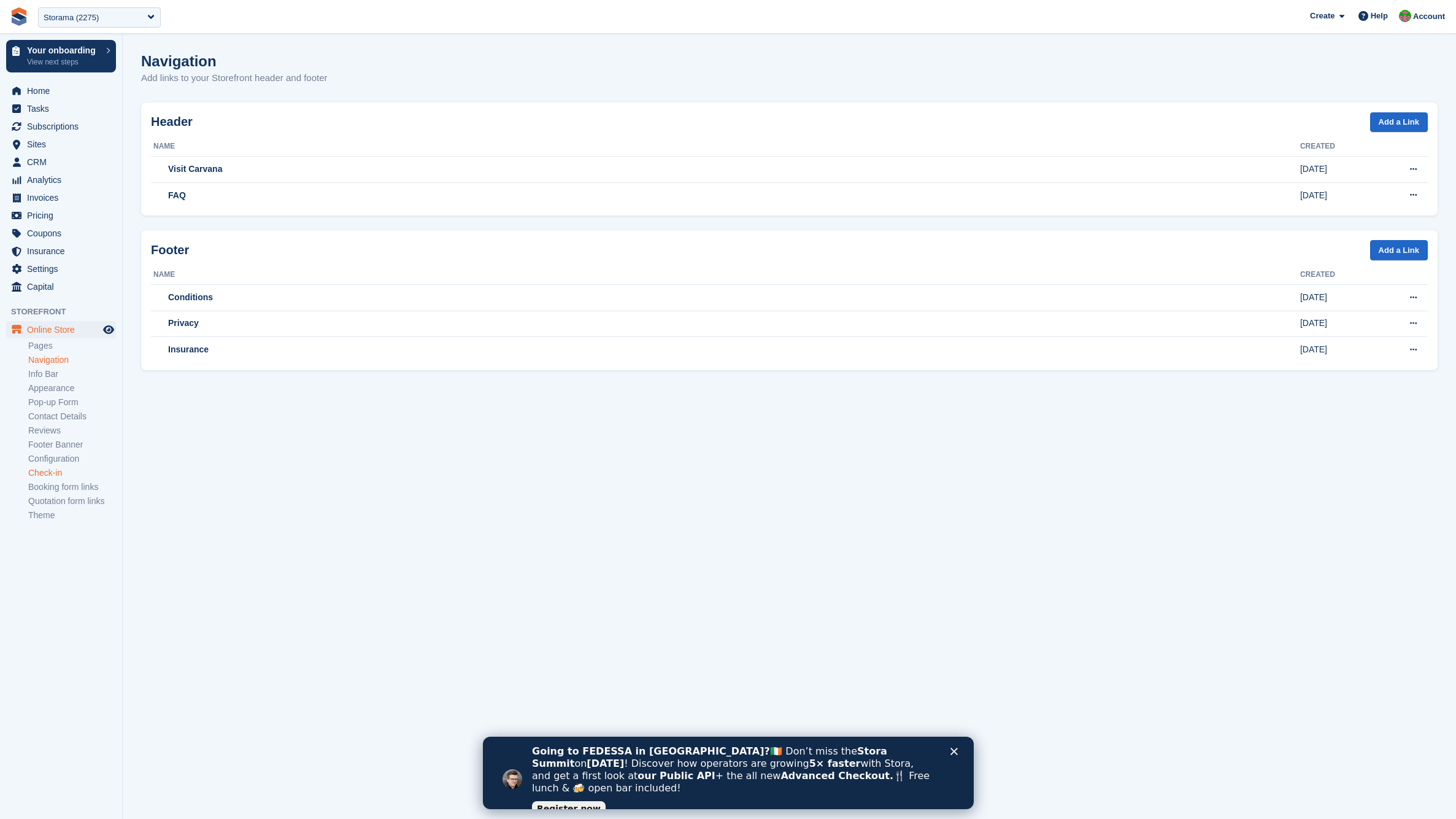
click at [57, 472] on link "Check-in" at bounding box center [72, 472] width 87 height 12
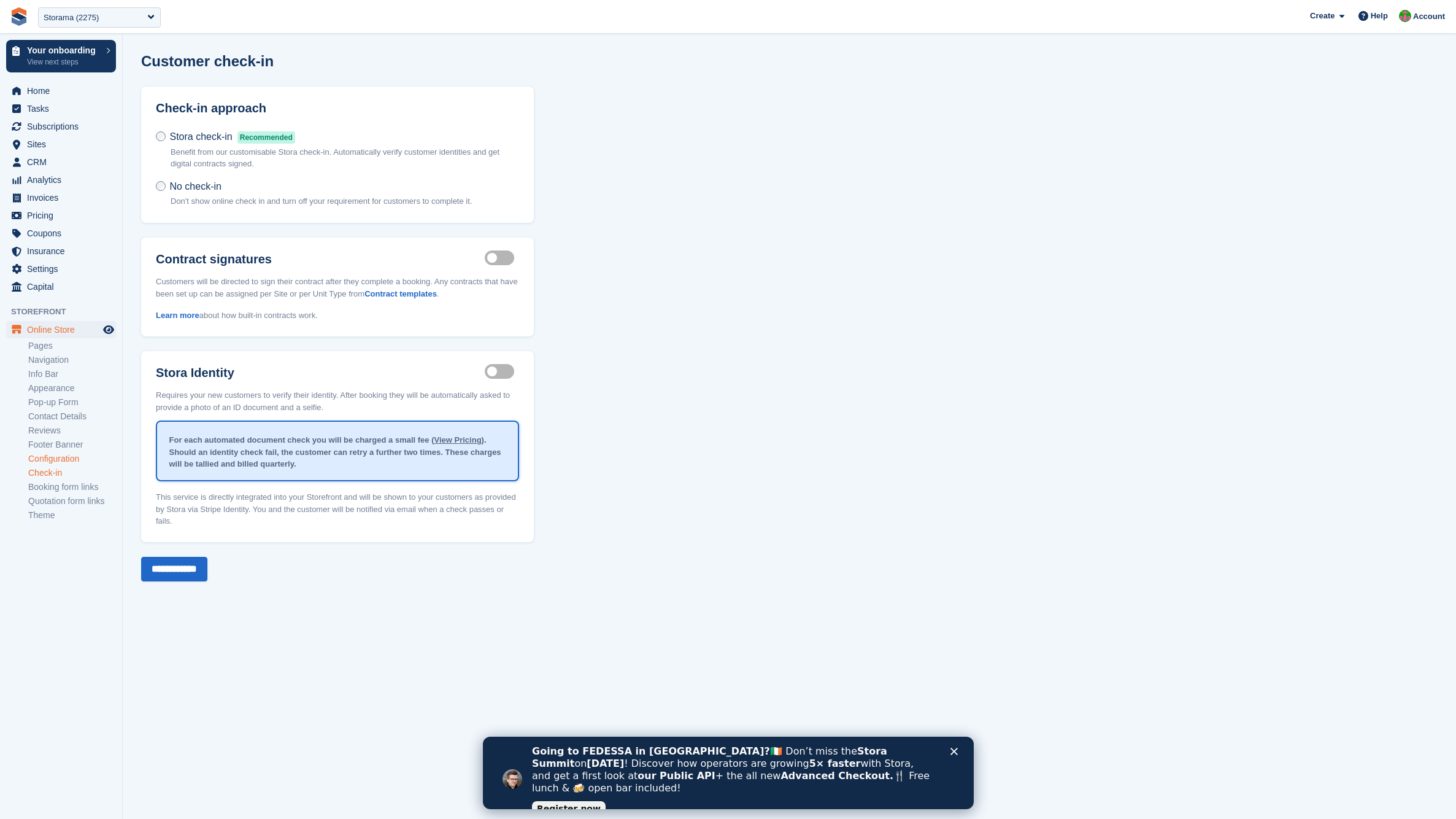
click at [59, 458] on link "Configuration" at bounding box center [72, 458] width 87 height 12
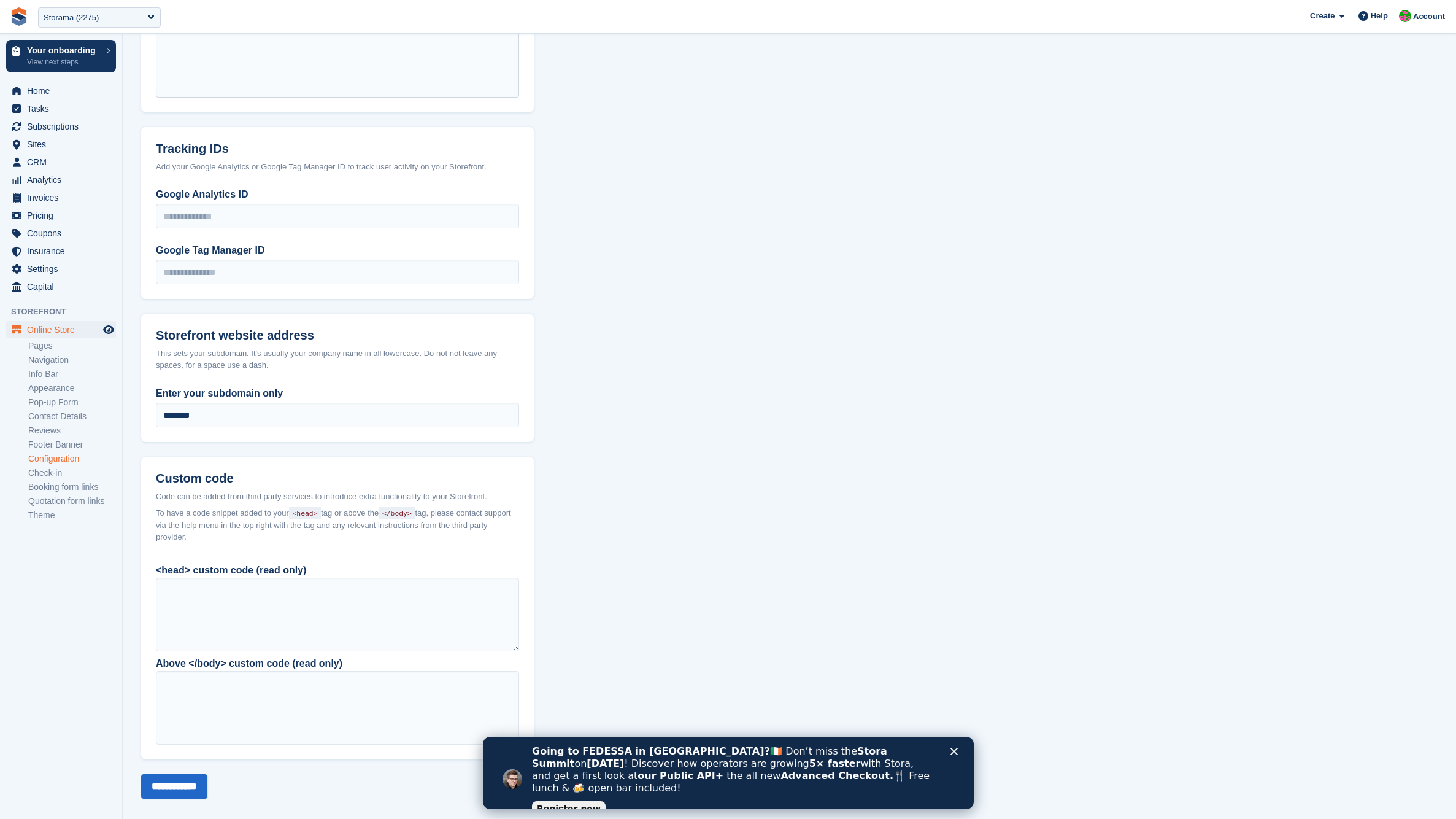
scroll to position [645, 0]
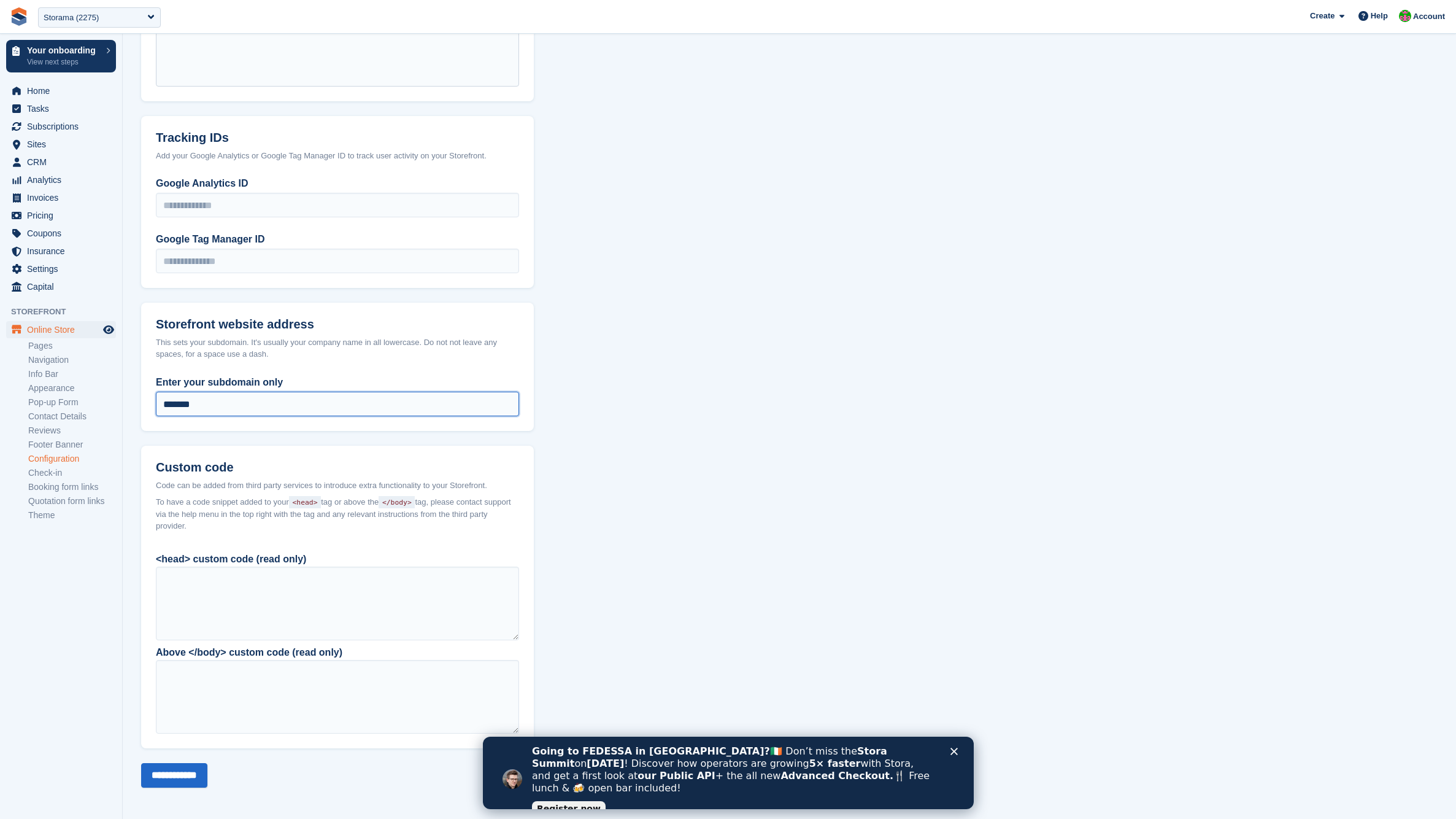
drag, startPoint x: 210, startPoint y: 402, endPoint x: 135, endPoint y: 399, distance: 75.1
click at [135, 399] on section "Configuration Connect your domain Get your website domain or subdomain set up f…" at bounding box center [789, 87] width 1333 height 1466
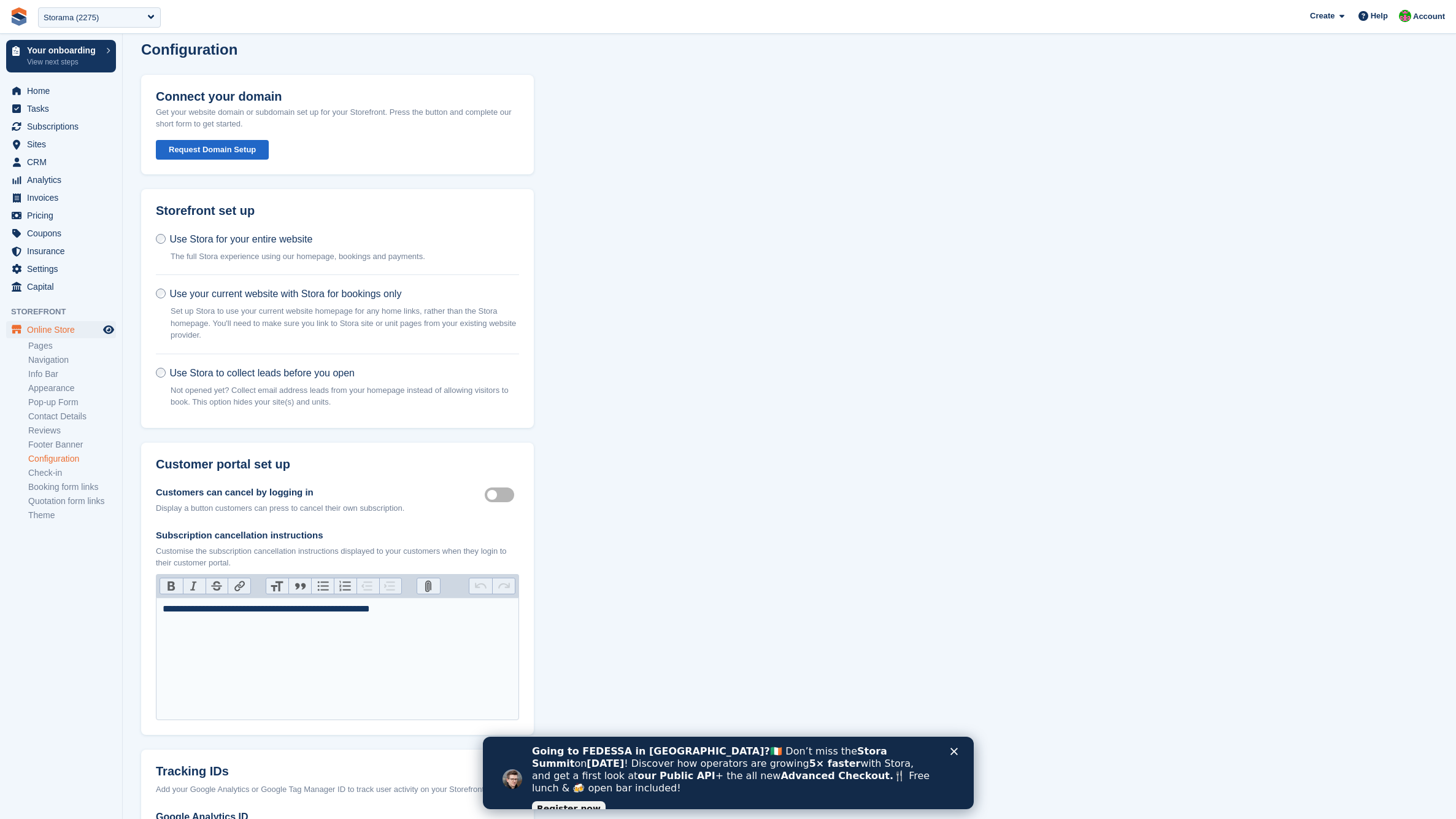
scroll to position [0, 0]
